Goal: Book appointment/travel/reservation

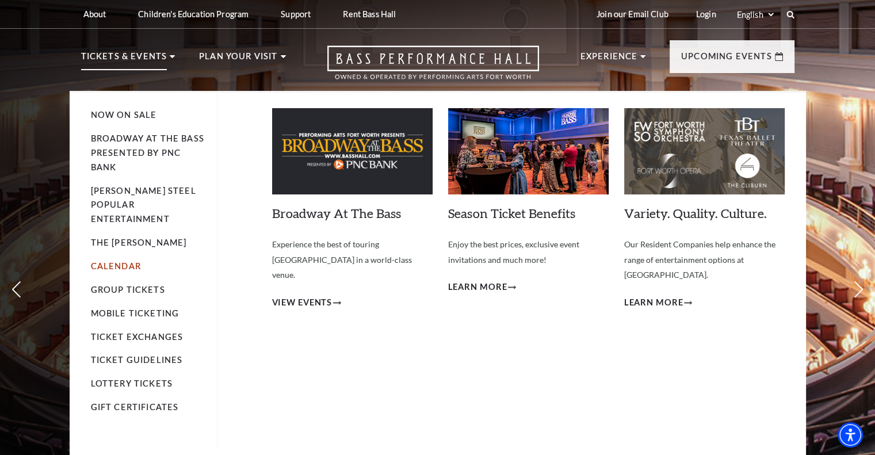
click at [125, 261] on link "Calendar" at bounding box center [116, 266] width 50 height 10
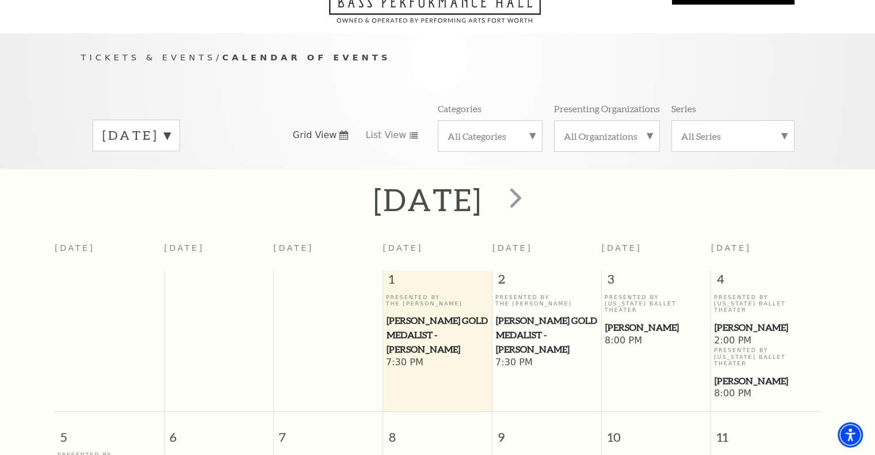
scroll to position [87, 0]
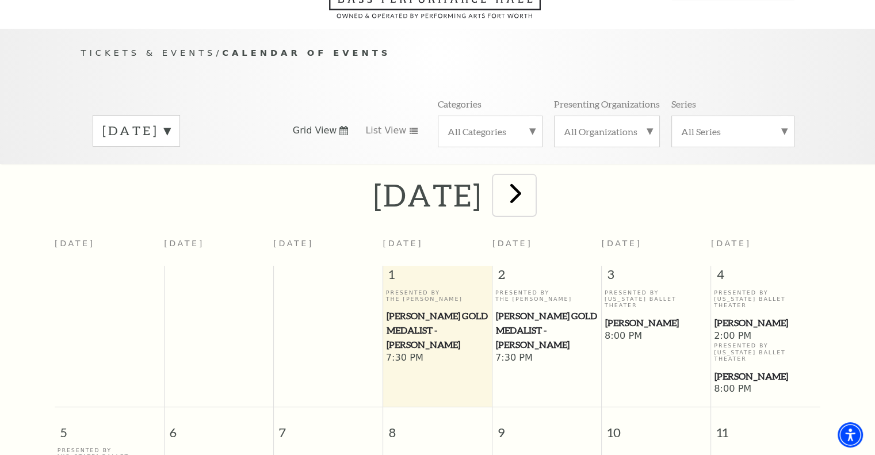
click at [532, 177] on span "next" at bounding box center [515, 193] width 33 height 33
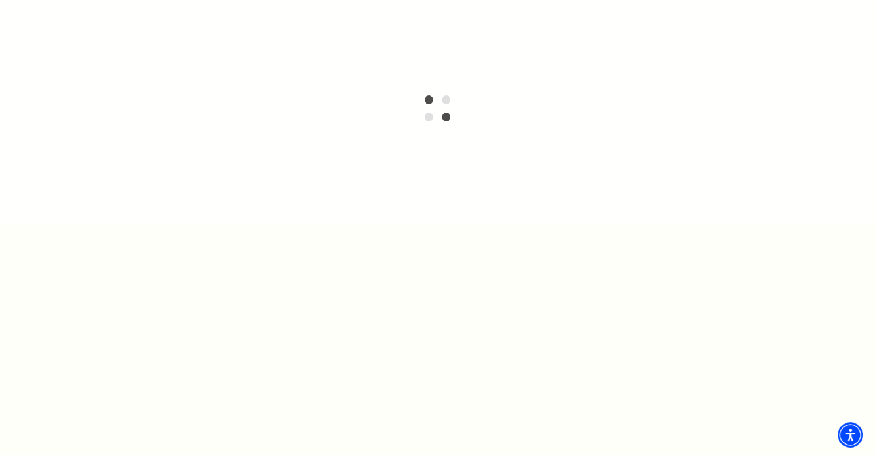
scroll to position [260, 0]
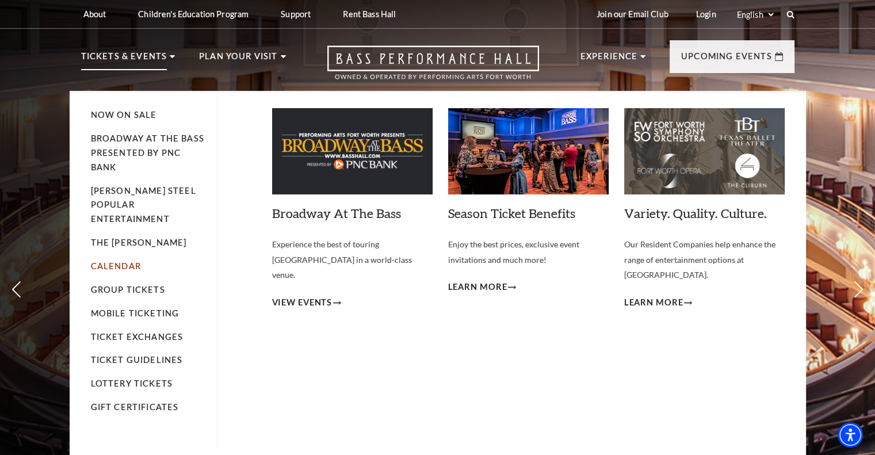
click at [121, 261] on link "Calendar" at bounding box center [116, 266] width 50 height 10
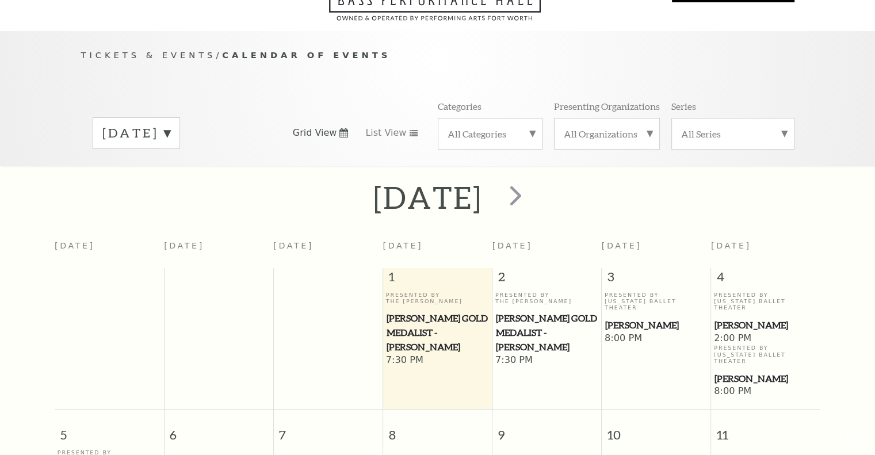
scroll to position [101, 0]
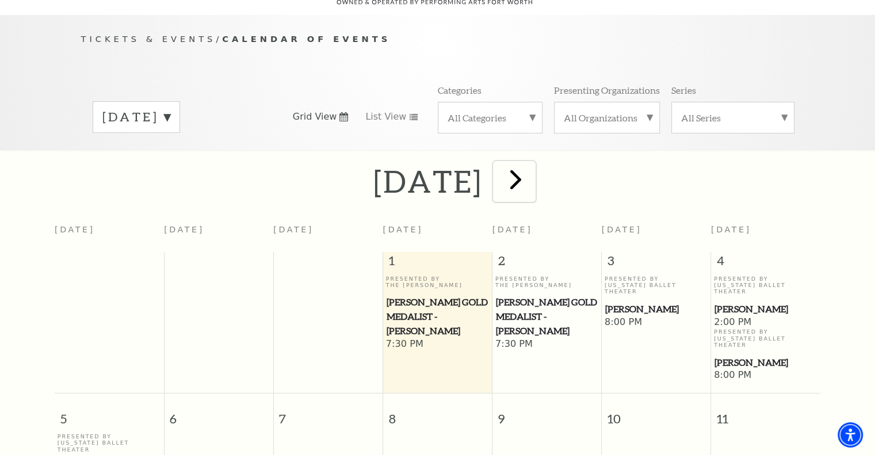
click at [532, 177] on span "next" at bounding box center [515, 179] width 33 height 33
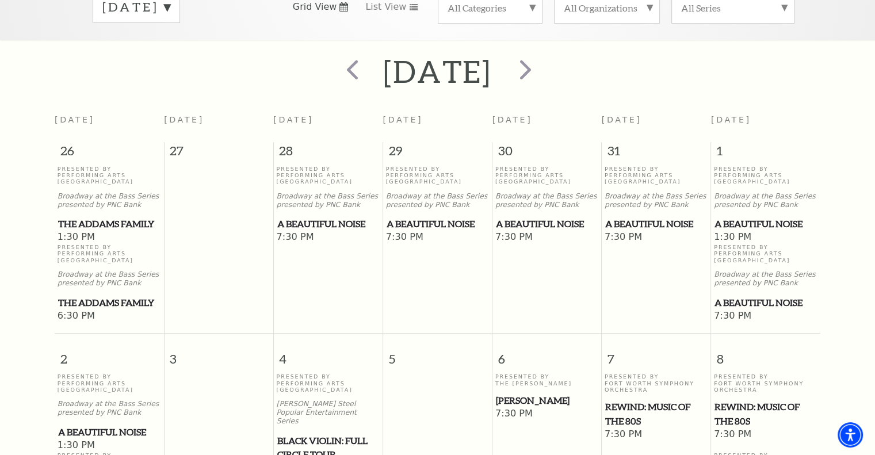
scroll to position [209, 0]
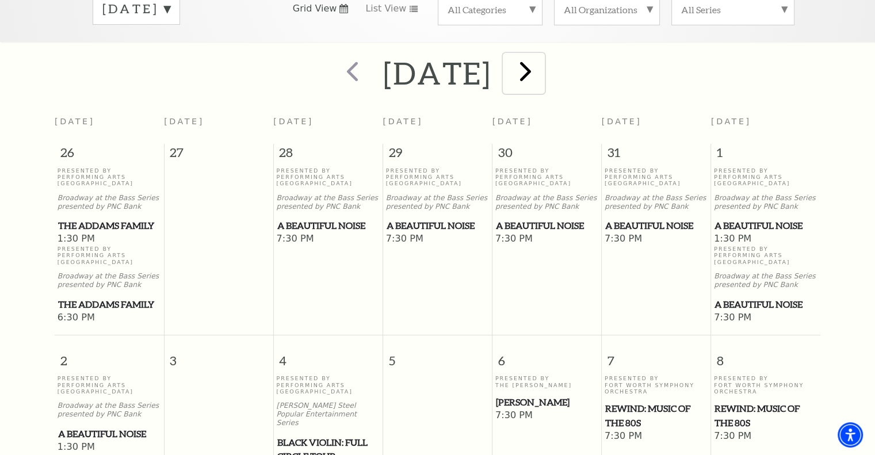
click at [542, 64] on span "next" at bounding box center [525, 71] width 33 height 33
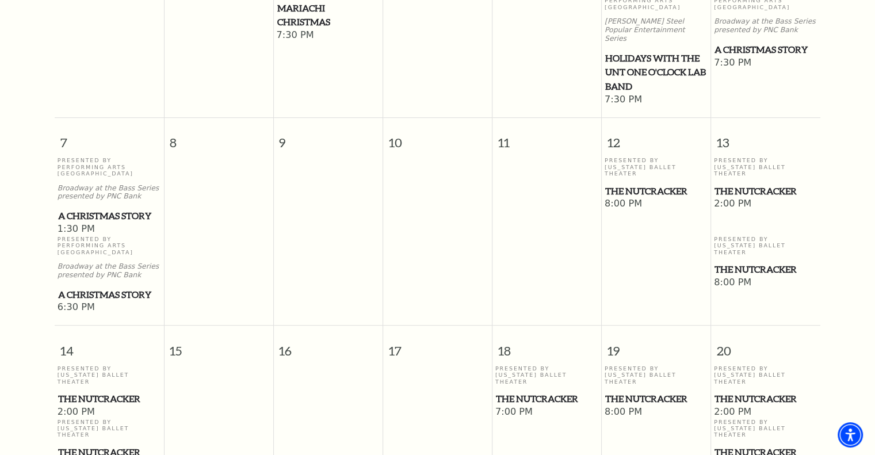
scroll to position [465, 0]
click at [664, 183] on span "The Nutcracker" at bounding box center [656, 190] width 102 height 14
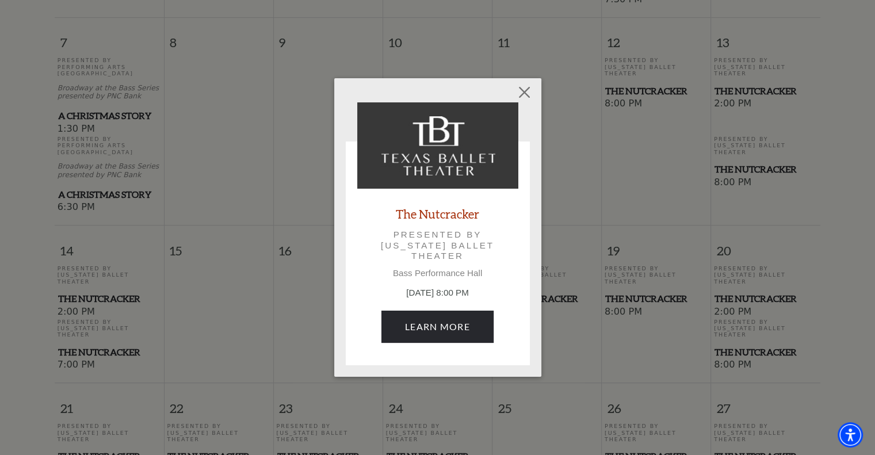
scroll to position [564, 0]
click at [463, 311] on link "Learn More" at bounding box center [437, 327] width 112 height 32
